Goal: Task Accomplishment & Management: Manage account settings

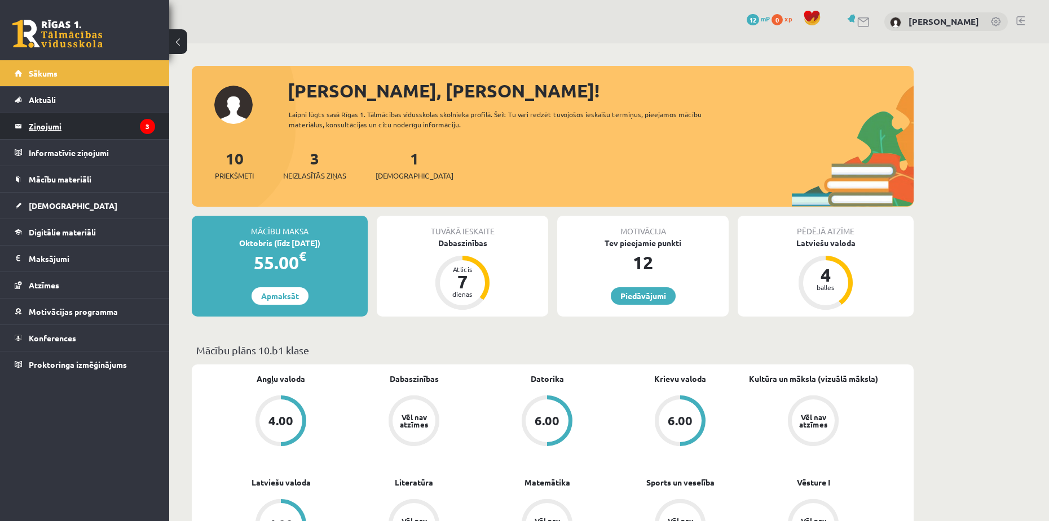
click at [78, 123] on legend "Ziņojumi 3" at bounding box center [92, 126] width 126 height 26
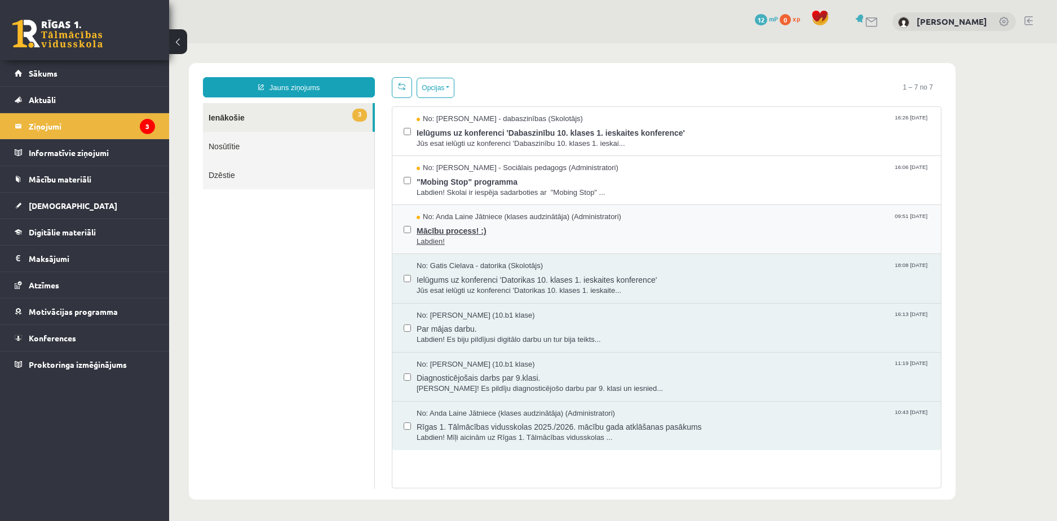
click at [507, 225] on span "Mācību process! :)" at bounding box center [673, 230] width 513 height 14
click at [515, 167] on span "No: Dagnija Gaubšteina - Sociālais pedagogs (Administratori)" at bounding box center [518, 168] width 202 height 11
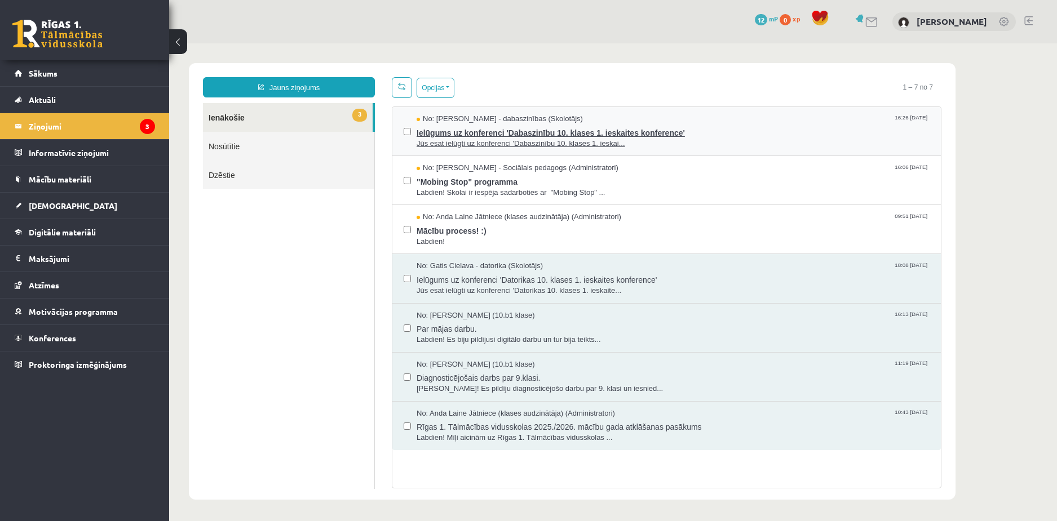
click at [484, 142] on span "Jūs esat ielūgti uz konferenci 'Dabaszinību 10. klases 1. ieskai..." at bounding box center [673, 144] width 513 height 11
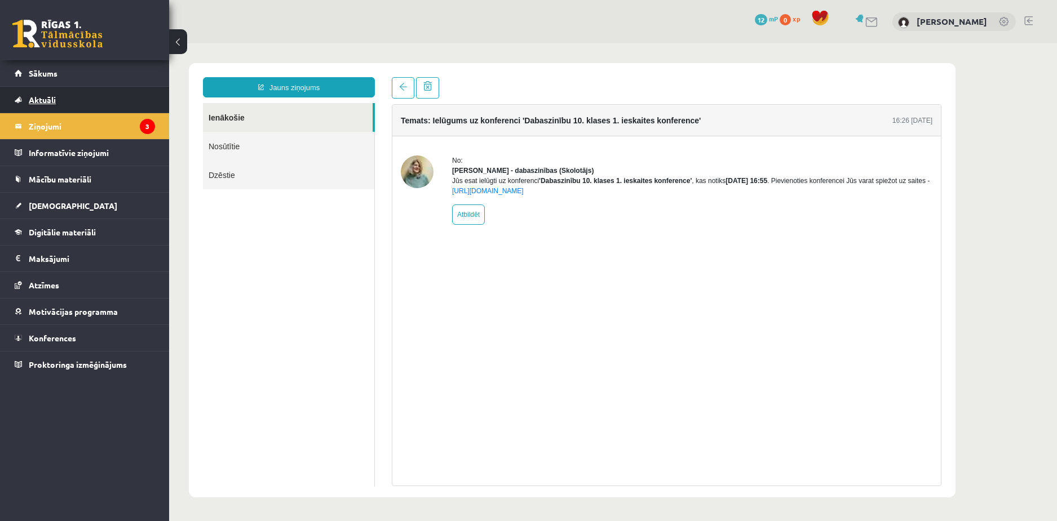
click at [70, 100] on link "Aktuāli" at bounding box center [85, 100] width 140 height 26
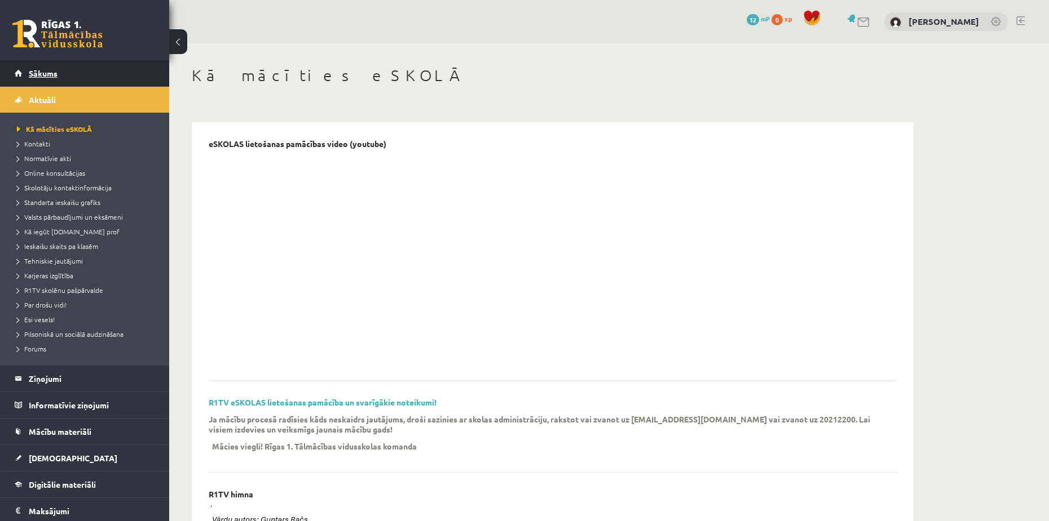
click at [68, 77] on link "Sākums" at bounding box center [85, 73] width 140 height 26
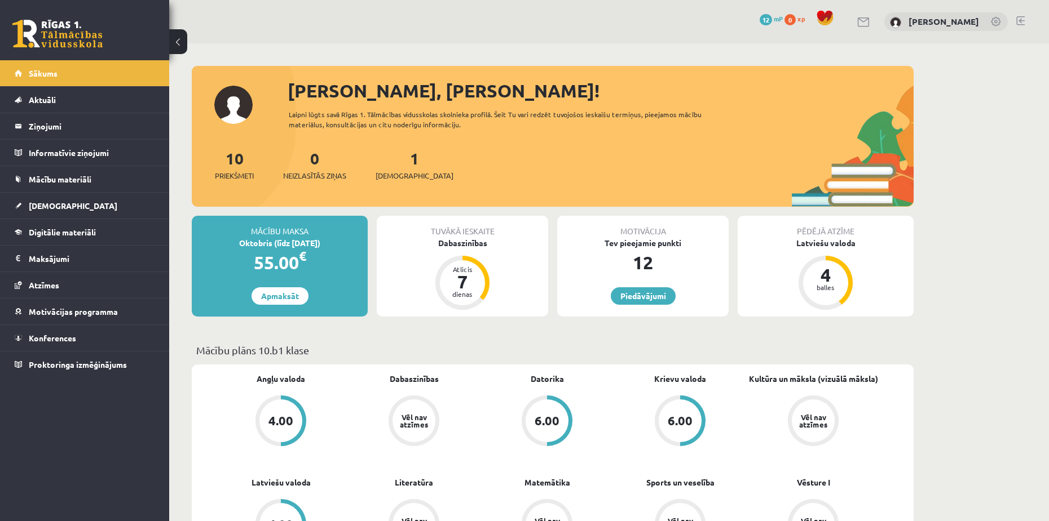
click at [996, 25] on link at bounding box center [996, 22] width 11 height 11
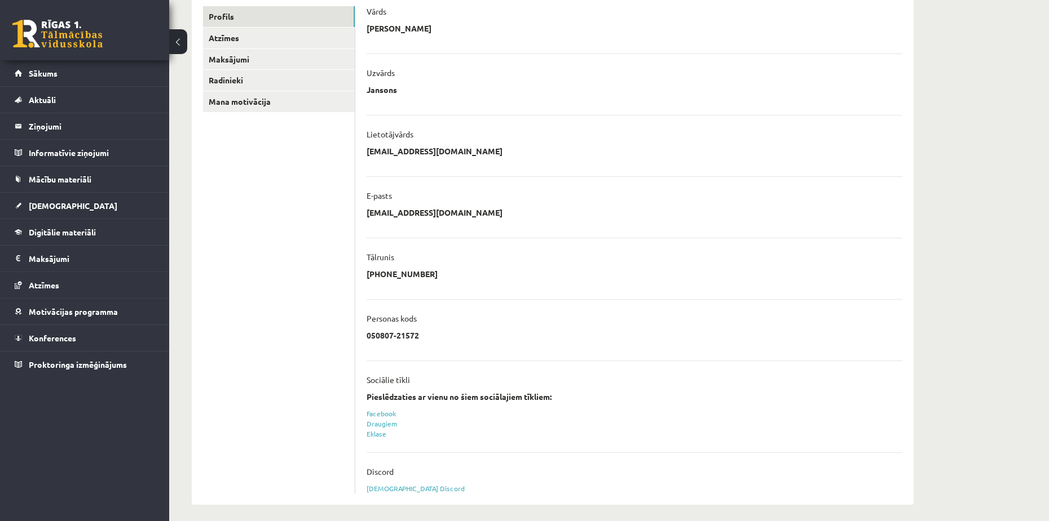
scroll to position [158, 0]
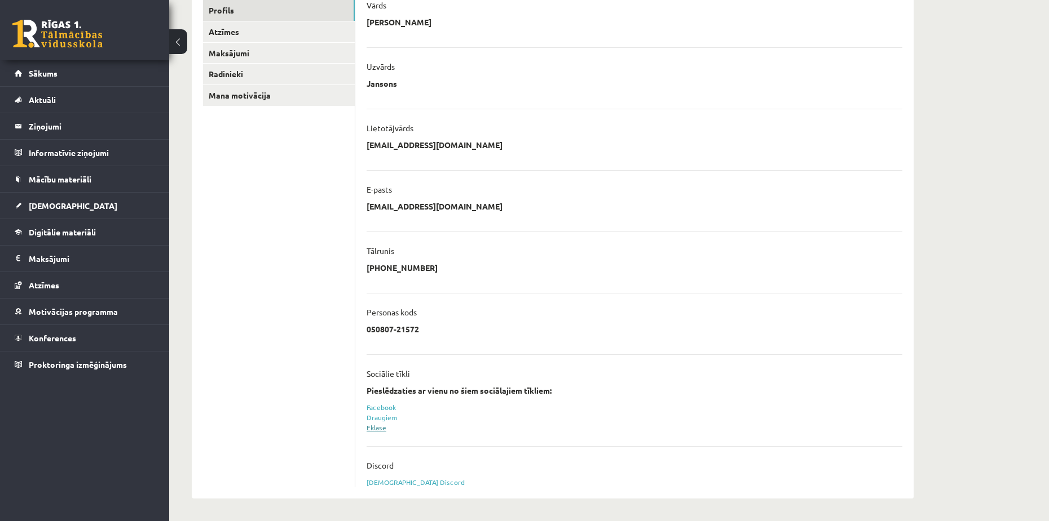
click at [377, 430] on link "Eklase" at bounding box center [376, 427] width 20 height 9
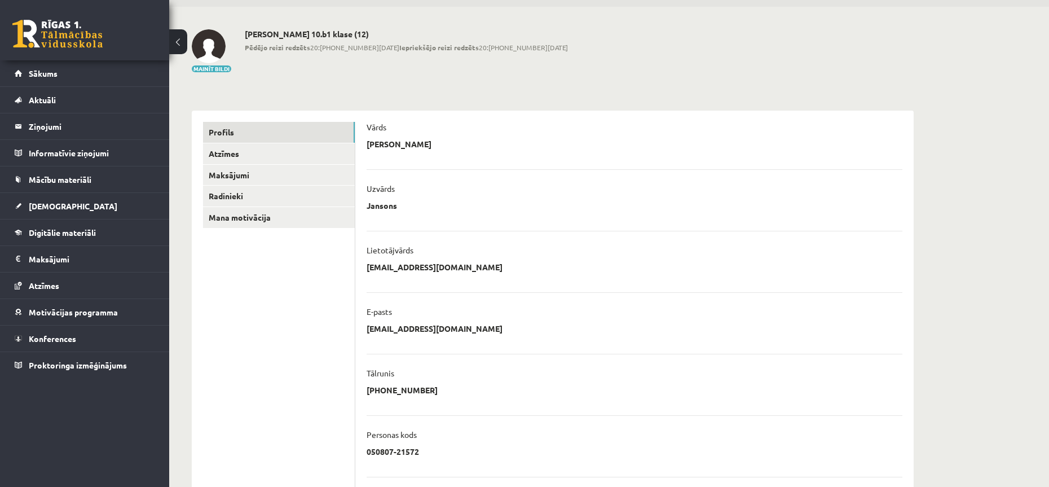
scroll to position [56, 0]
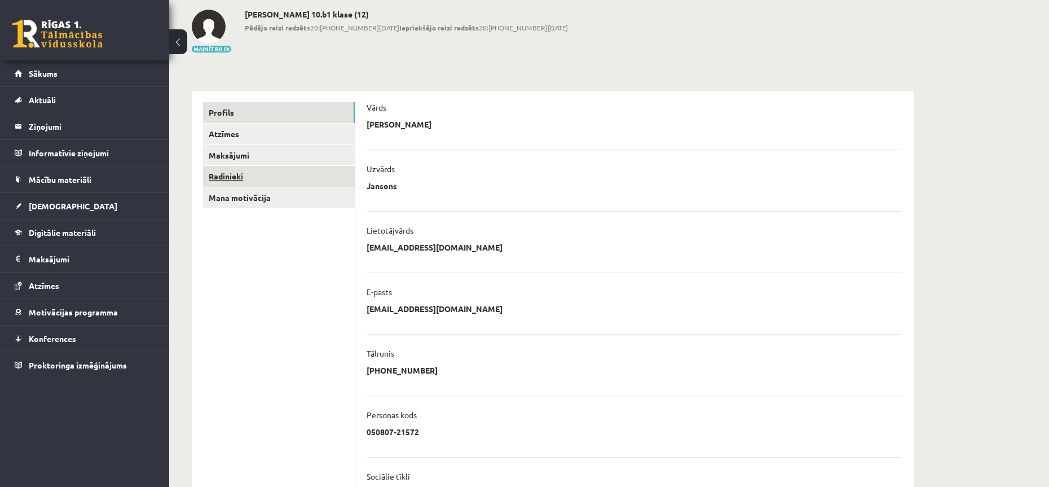
click at [306, 183] on link "Radinieki" at bounding box center [279, 176] width 152 height 21
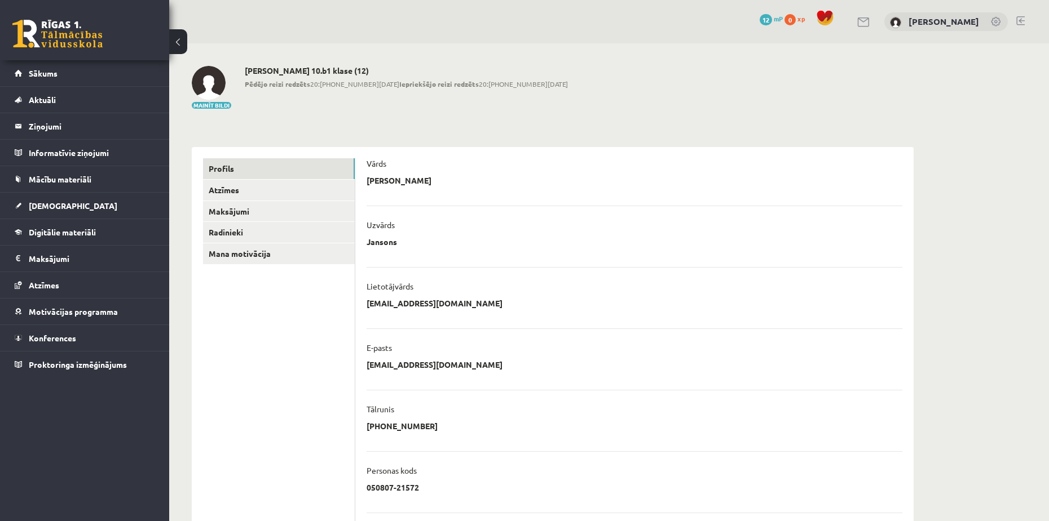
click at [222, 109] on div "Mainīt bildi" at bounding box center [211, 88] width 39 height 44
click at [219, 107] on button "Mainīt bildi" at bounding box center [211, 105] width 39 height 7
click at [240, 194] on link "Atzīmes" at bounding box center [279, 190] width 152 height 21
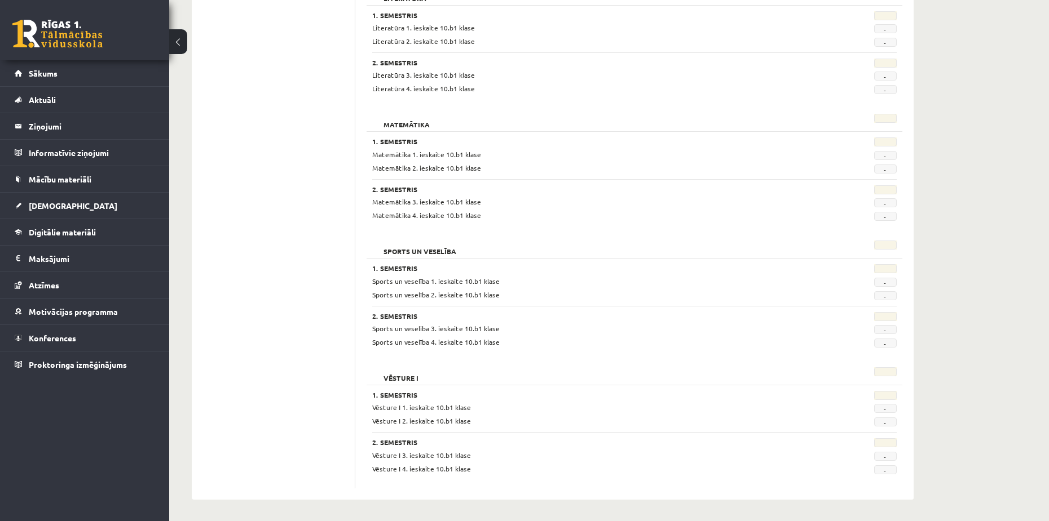
scroll to position [960, 0]
